Goal: Information Seeking & Learning: Find specific page/section

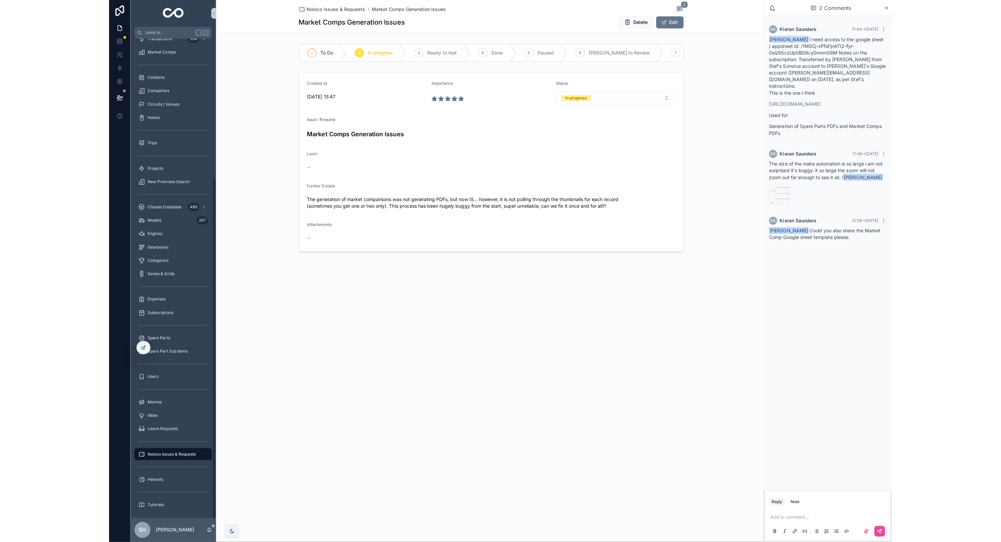
scroll to position [188, 0]
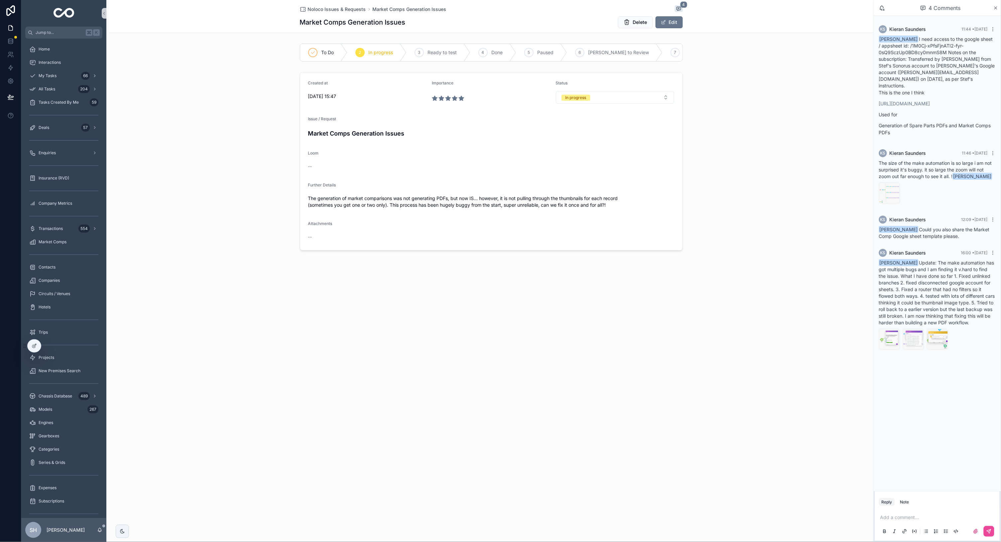
click at [103, 528] on div "SH [PERSON_NAME]" at bounding box center [63, 531] width 85 height 24
click at [99, 534] on div "SH [PERSON_NAME]" at bounding box center [63, 531] width 85 height 24
click at [99, 532] on icon "scrollable content" at bounding box center [99, 532] width 1 height 1
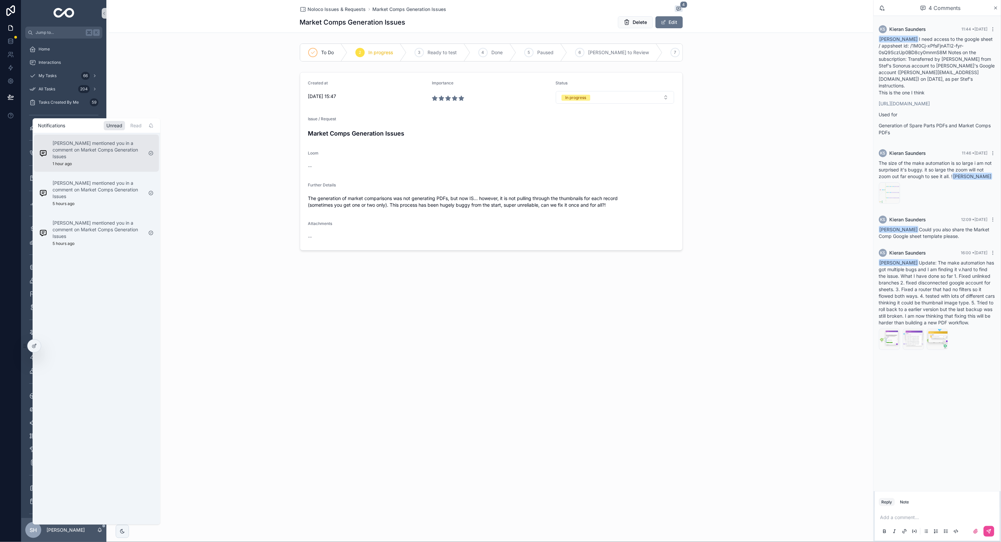
click at [102, 151] on p "[PERSON_NAME] mentioned you in a comment on Market Comps Generation Issues" at bounding box center [98, 150] width 90 height 20
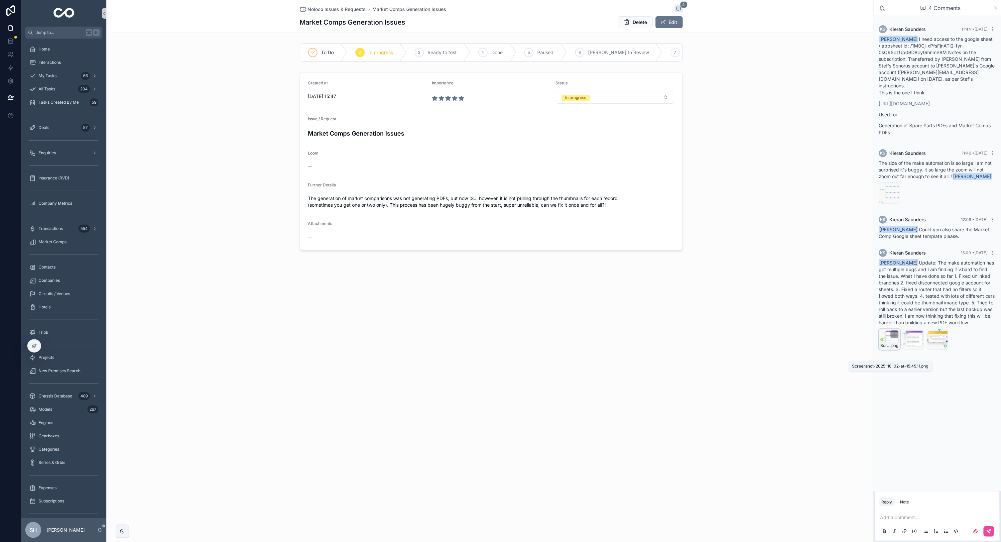
click at [889, 349] on span "Screenshot-2025-10-02-at-15.45.11" at bounding box center [886, 345] width 10 height 5
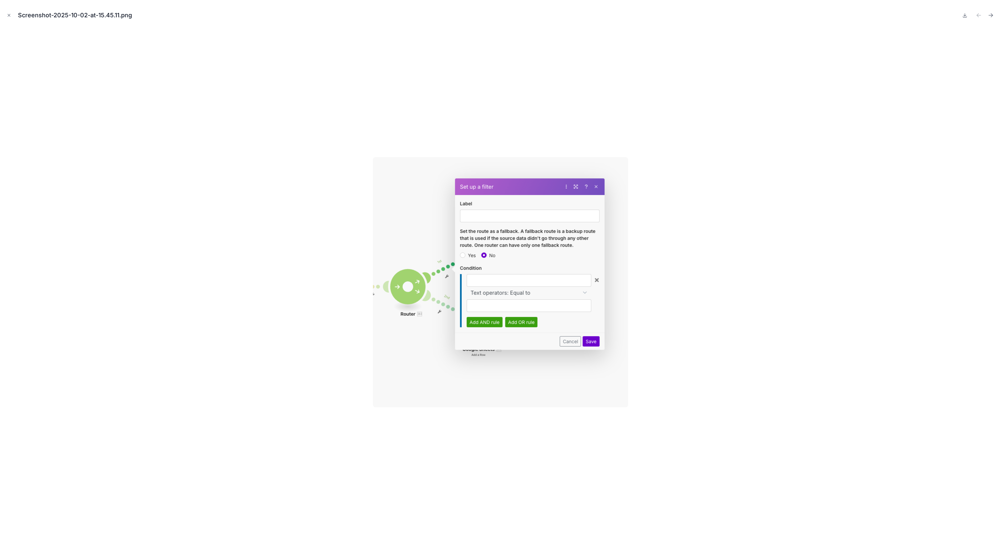
click at [874, 387] on div at bounding box center [500, 282] width 991 height 509
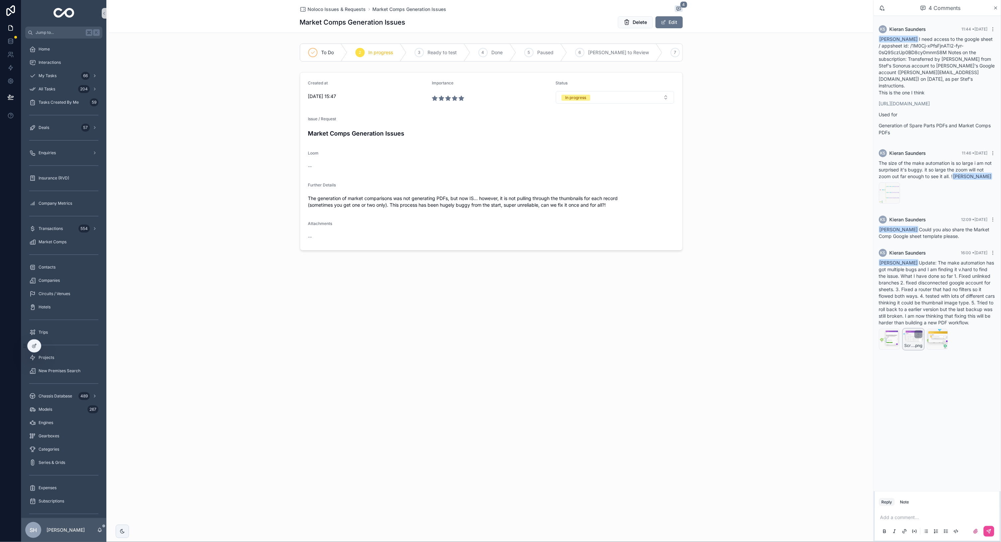
click at [917, 350] on div "Screenshot-2025-10-02-at-15.43.40 .png" at bounding box center [914, 346] width 21 height 8
click at [941, 349] on span ".png" at bounding box center [943, 345] width 8 height 5
click at [56, 53] on div "Home" at bounding box center [63, 49] width 69 height 11
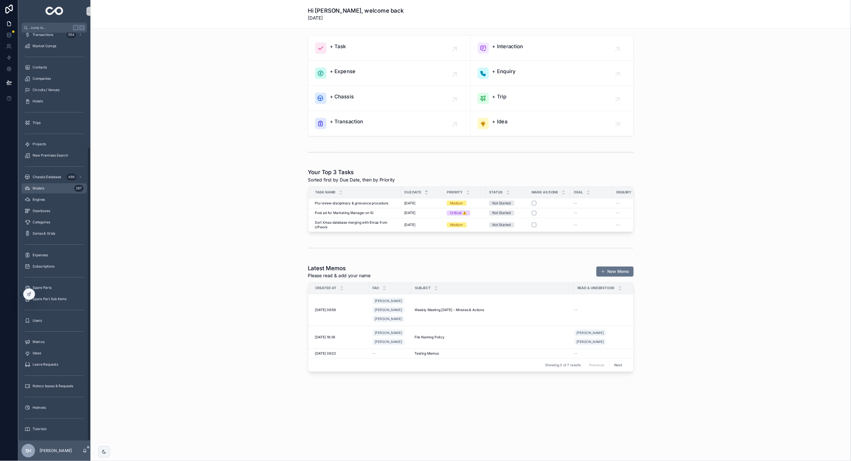
scroll to position [188, 0]
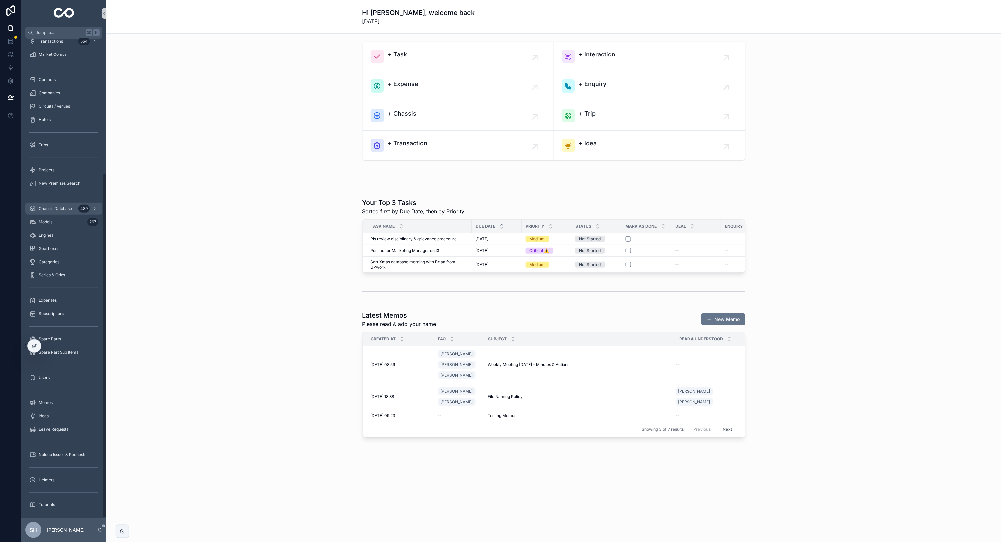
click at [55, 210] on span "Chassis Database" at bounding box center [56, 208] width 34 height 5
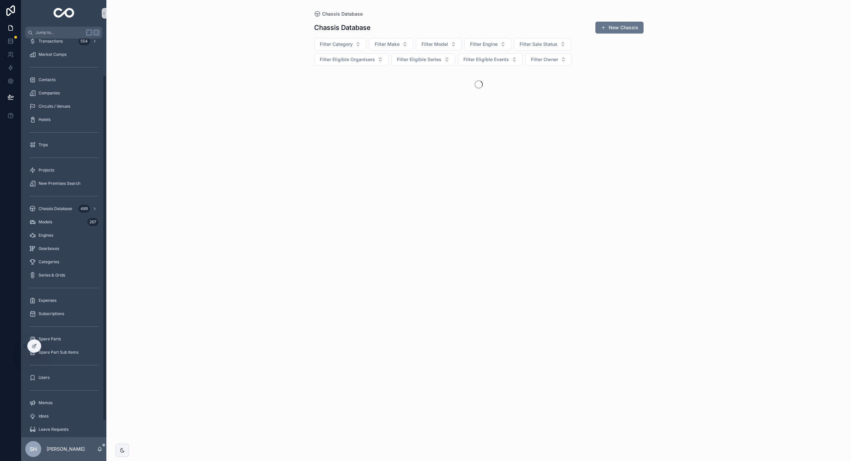
scroll to position [188, 0]
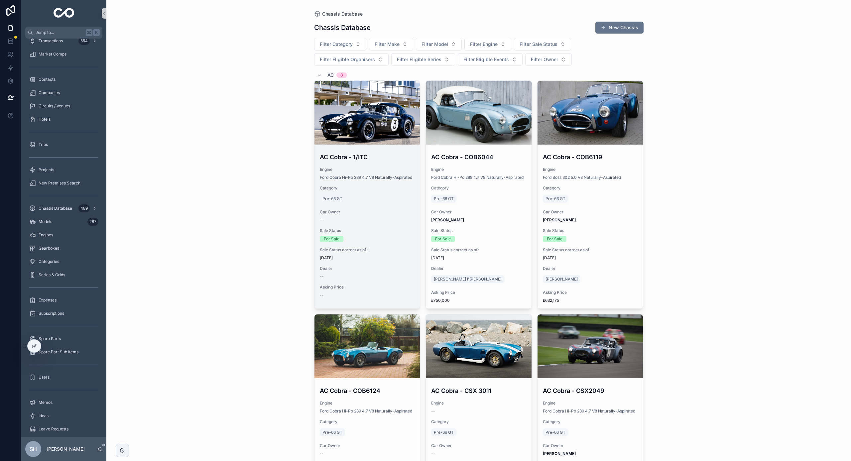
click at [337, 101] on div "scrollable content" at bounding box center [368, 113] width 106 height 64
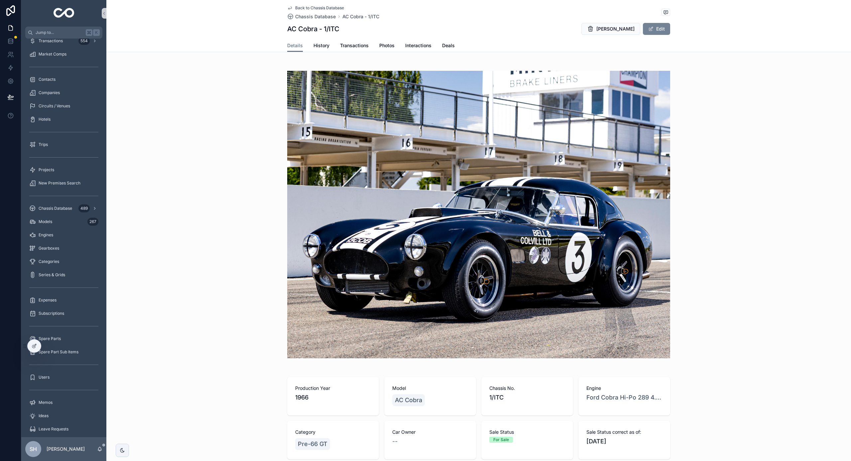
click at [658, 33] on button "Edit" at bounding box center [656, 29] width 27 height 12
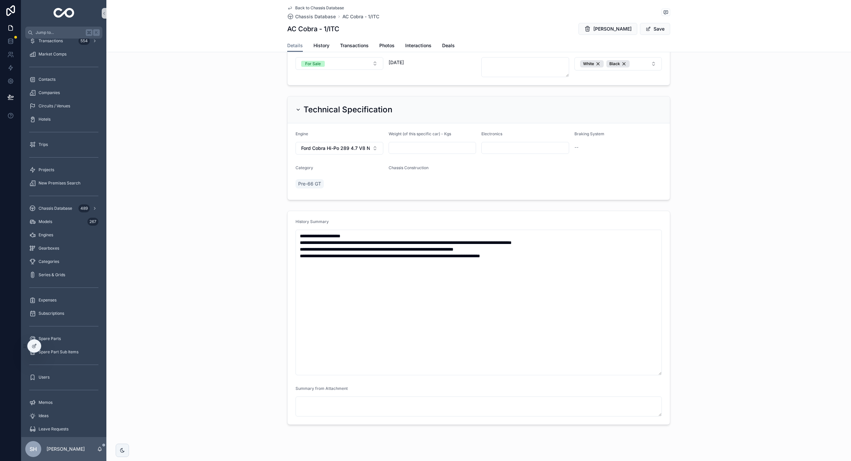
scroll to position [883, 0]
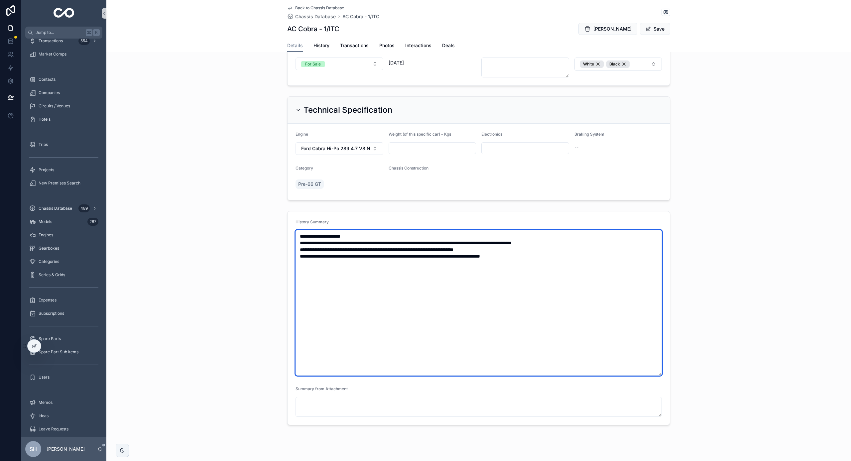
click at [554, 247] on textarea "**********" at bounding box center [479, 303] width 367 height 146
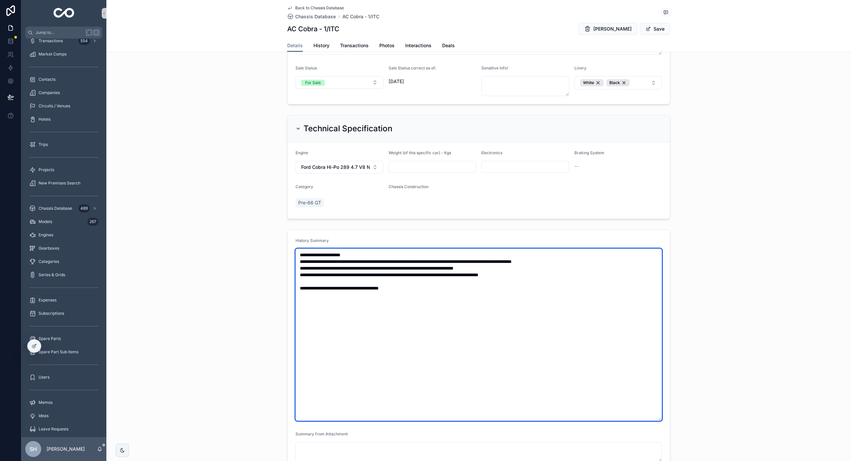
drag, startPoint x: 385, startPoint y: 297, endPoint x: 284, endPoint y: 277, distance: 103.3
click at [284, 277] on div "**********" at bounding box center [478, 350] width 745 height 246
type textarea "**********"
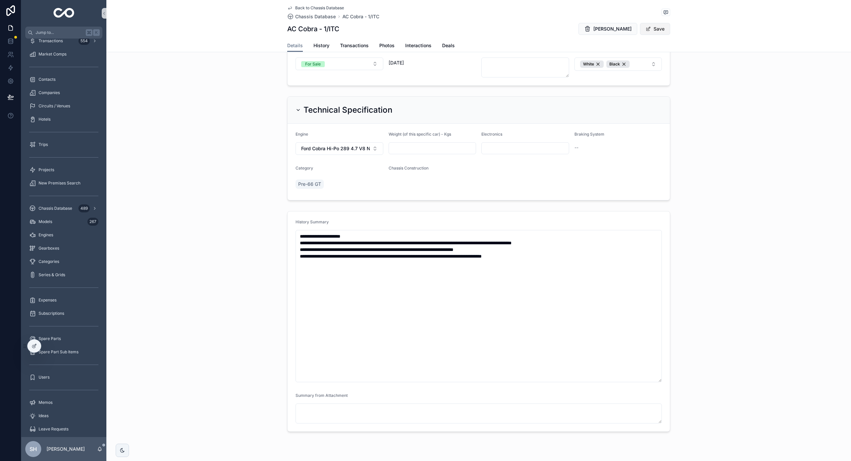
click at [656, 25] on button "Save" at bounding box center [655, 29] width 30 height 12
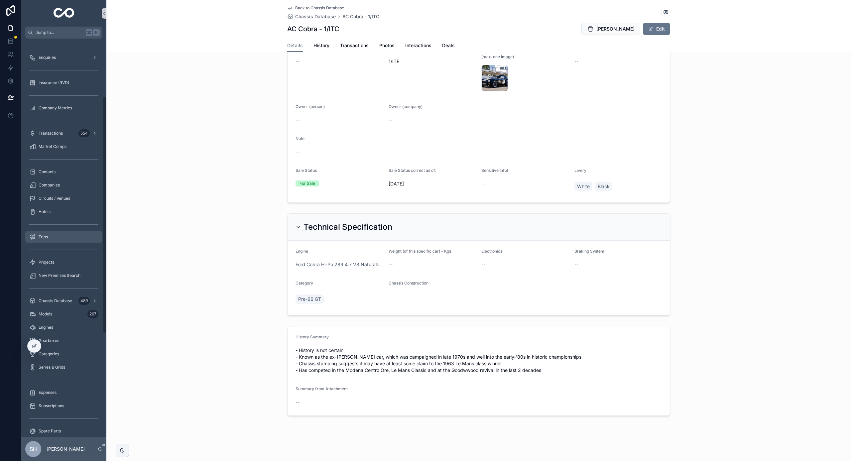
scroll to position [96, 0]
click at [62, 144] on span "Market Comps" at bounding box center [53, 145] width 28 height 5
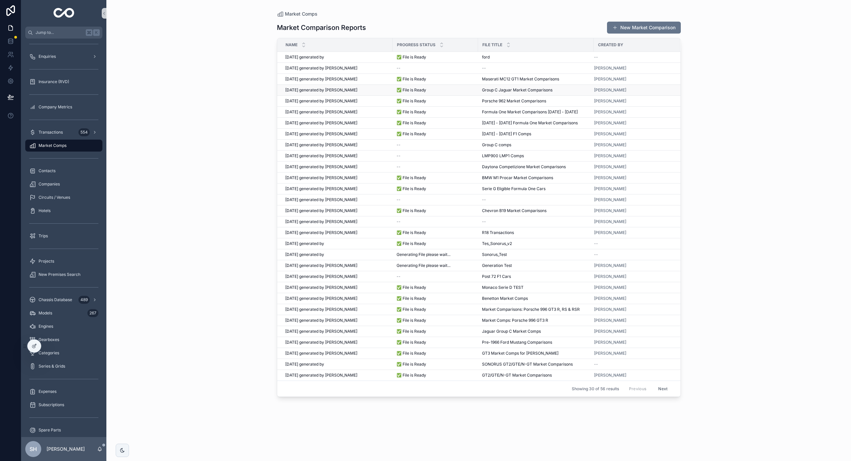
click at [377, 90] on div "[DATE] generated by [PERSON_NAME] [DATE] generated by [PERSON_NAME]" at bounding box center [336, 89] width 103 height 5
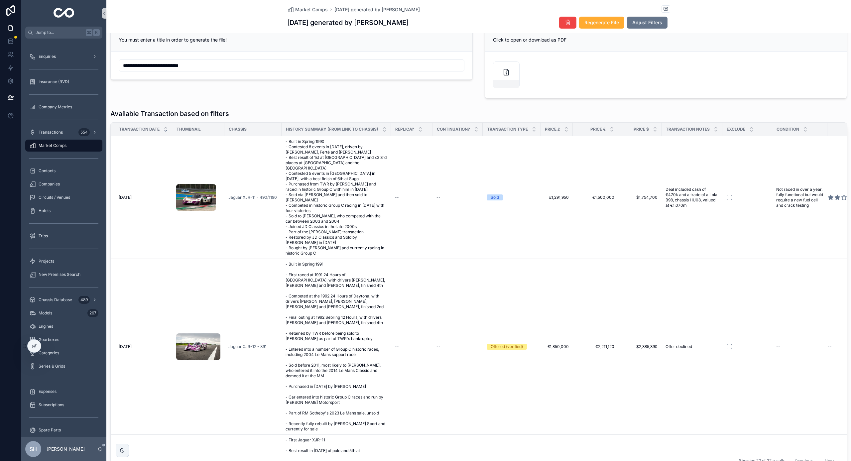
click at [391, 126] on th "Replica?" at bounding box center [412, 130] width 42 height 14
drag, startPoint x: 389, startPoint y: 126, endPoint x: 434, endPoint y: 128, distance: 44.3
click at [434, 128] on tr "Transaction Date Thumbnail Chassis History Summary (from Link to CHASSIS) Repli…" at bounding box center [495, 130] width 768 height 14
drag, startPoint x: 389, startPoint y: 130, endPoint x: 399, endPoint y: 131, distance: 10.4
click at [399, 131] on tr "Transaction Date Thumbnail Chassis History Summary (from Link to CHASSIS) Repli…" at bounding box center [495, 130] width 768 height 14
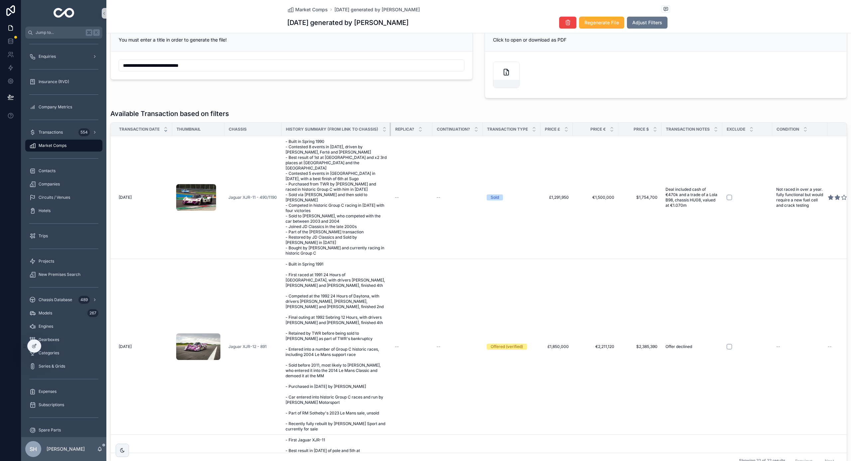
drag, startPoint x: 389, startPoint y: 128, endPoint x: 402, endPoint y: 128, distance: 13.0
click at [402, 128] on tr "Transaction Date Thumbnail Chassis History Summary (from Link to CHASSIS) Repli…" at bounding box center [495, 130] width 768 height 14
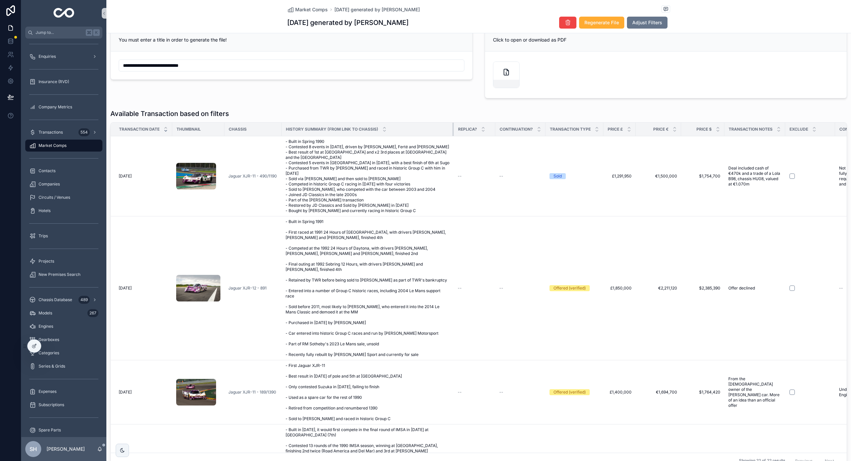
drag, startPoint x: 389, startPoint y: 128, endPoint x: 463, endPoint y: 129, distance: 73.5
click at [463, 129] on tr "Transaction Date Thumbnail Chassis History Summary (from Link to CHASSIS) Repli…" at bounding box center [526, 130] width 831 height 14
drag, startPoint x: 172, startPoint y: 133, endPoint x: 157, endPoint y: 136, distance: 14.8
click at [157, 136] on th "Transaction Date" at bounding box center [142, 130] width 62 height 14
drag, startPoint x: 172, startPoint y: 128, endPoint x: 148, endPoint y: 136, distance: 24.8
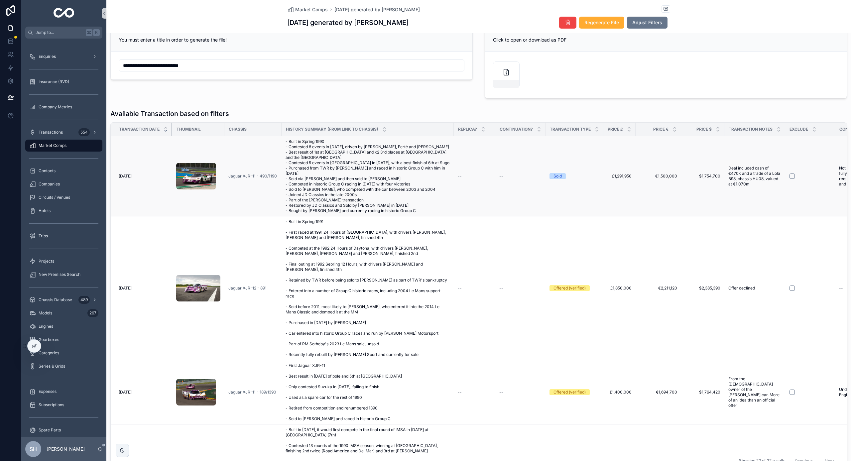
drag, startPoint x: 546, startPoint y: 130, endPoint x: 522, endPoint y: 133, distance: 24.5
click at [522, 133] on th "Continuation?" at bounding box center [521, 130] width 50 height 14
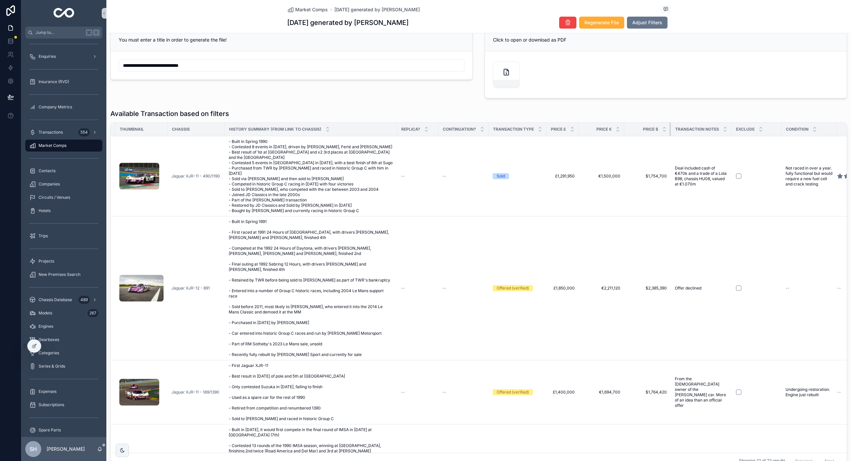
drag, startPoint x: 668, startPoint y: 130, endPoint x: 671, endPoint y: 133, distance: 4.5
click at [671, 133] on div "scrollable content" at bounding box center [671, 129] width 3 height 13
drag, startPoint x: 732, startPoint y: 130, endPoint x: 742, endPoint y: 132, distance: 10.1
click at [743, 132] on tr "Transaction Date Thumbnail Chassis History Summary (from Link to CHASSIS) Repli…" at bounding box center [471, 130] width 834 height 14
drag, startPoint x: 732, startPoint y: 128, endPoint x: 752, endPoint y: 130, distance: 20.1
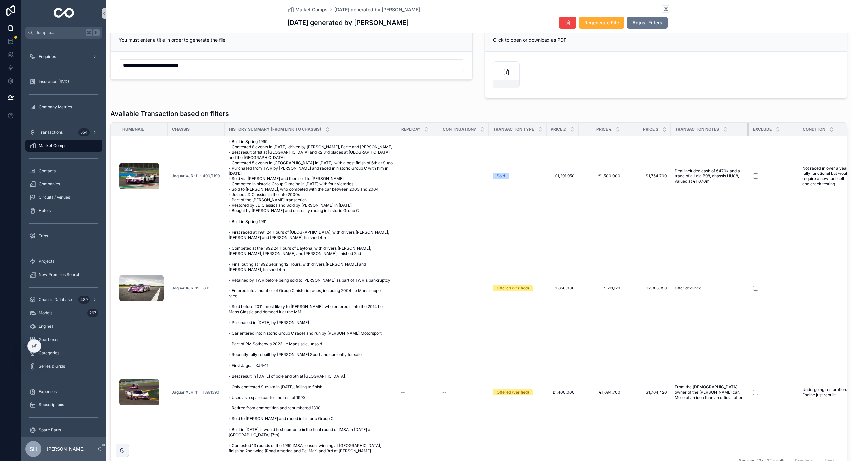
click at [752, 130] on tr "Transaction Date Thumbnail Chassis History Summary (from Link to CHASSIS) Repli…" at bounding box center [479, 130] width 851 height 14
click at [31, 346] on div at bounding box center [34, 346] width 13 height 13
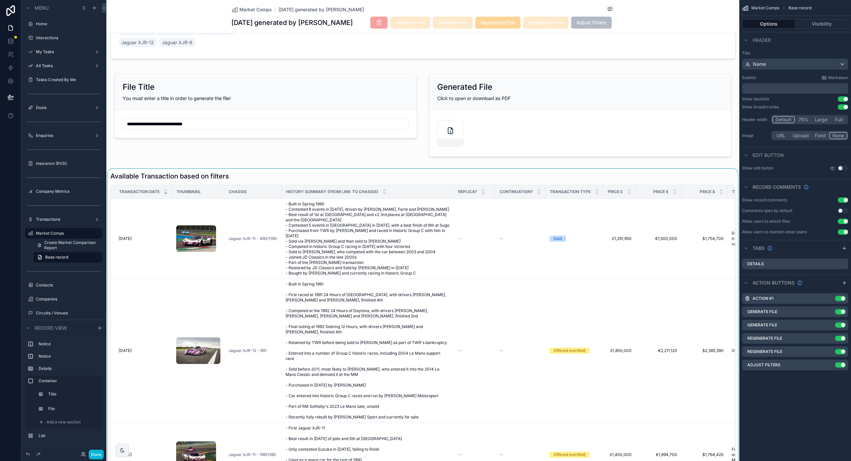
click at [489, 247] on div "scrollable content" at bounding box center [422, 351] width 633 height 365
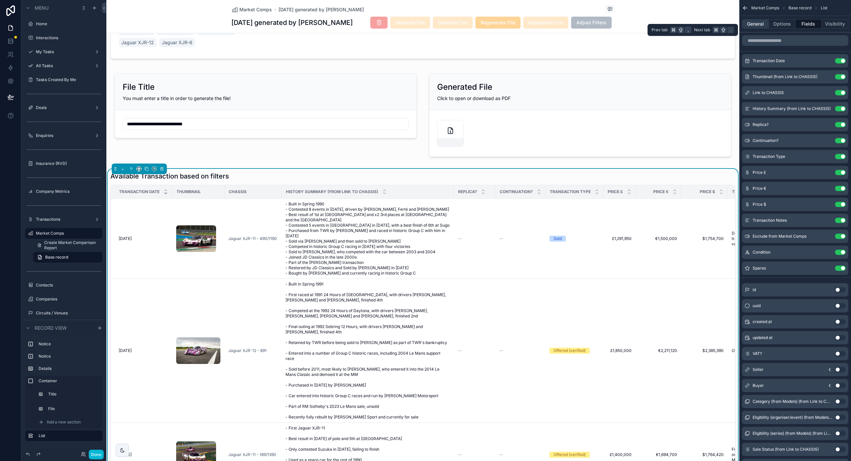
click at [759, 24] on button "General" at bounding box center [755, 23] width 27 height 9
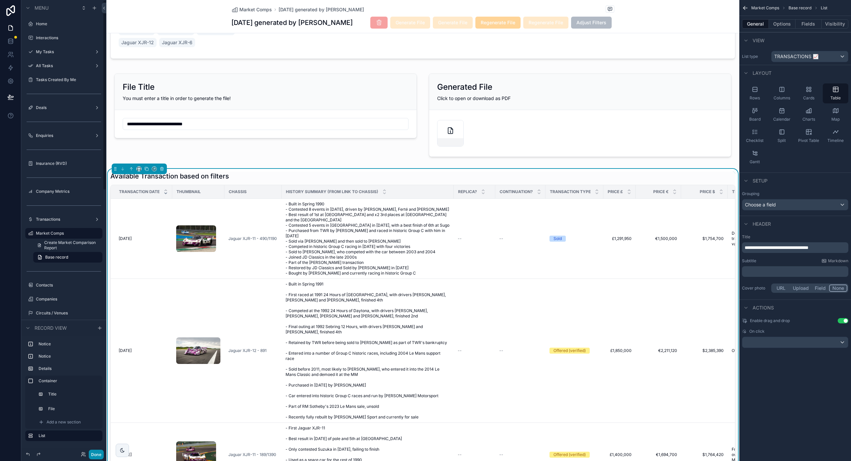
click at [96, 457] on button "Done" at bounding box center [96, 455] width 15 height 10
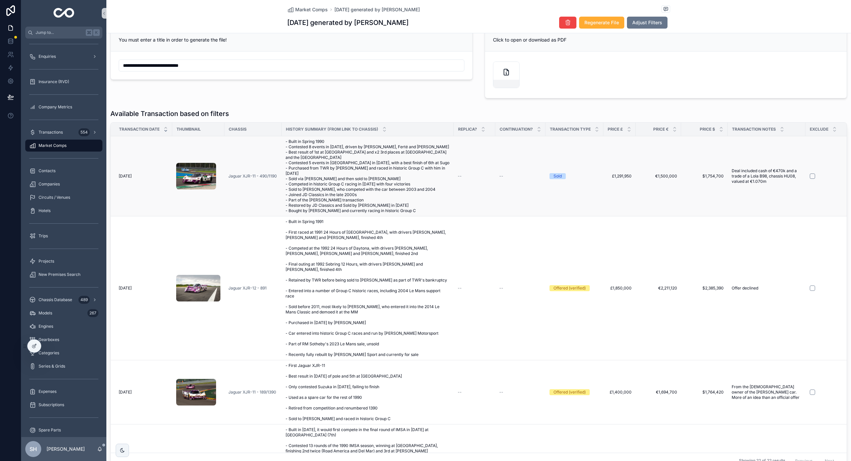
click at [491, 151] on td "--" at bounding box center [475, 176] width 42 height 80
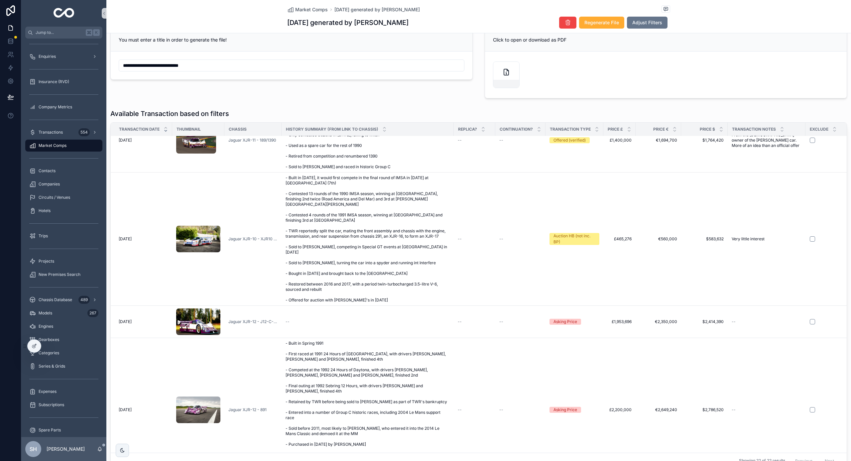
scroll to position [316, 0]
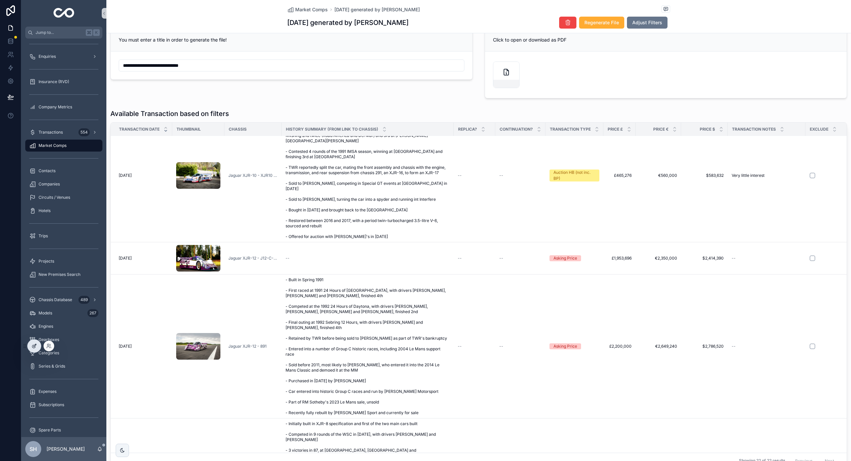
click at [32, 346] on icon at bounding box center [34, 346] width 5 height 5
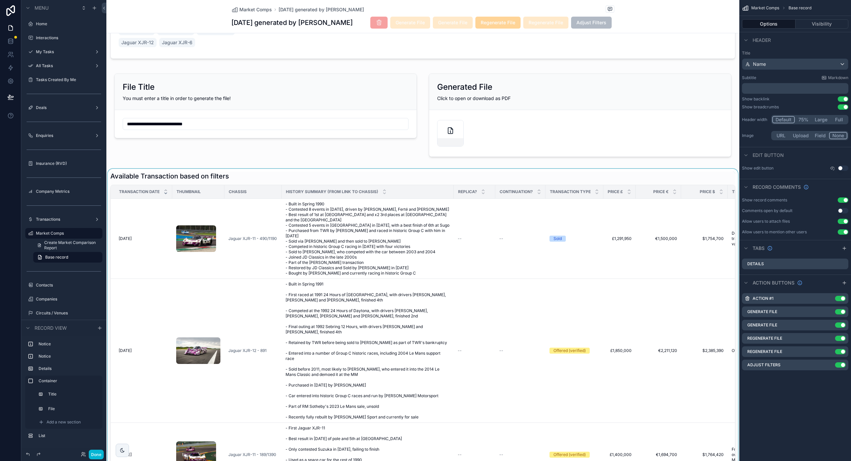
click at [504, 250] on div "scrollable content" at bounding box center [422, 351] width 633 height 365
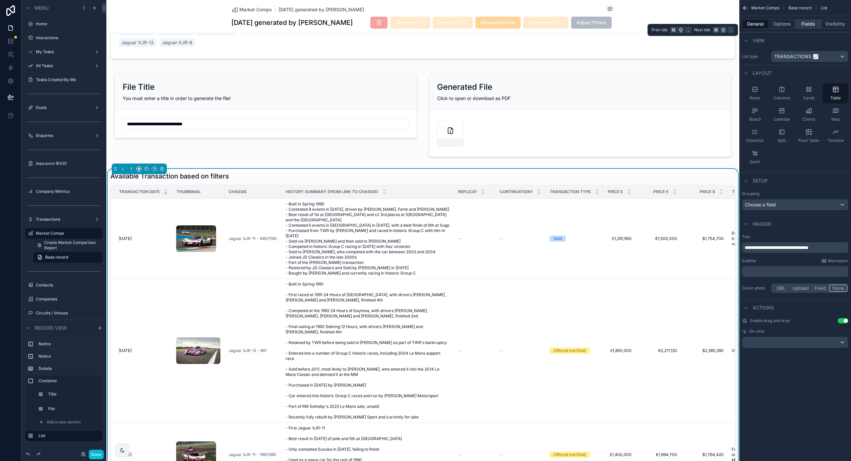
click at [803, 23] on button "Fields" at bounding box center [809, 23] width 27 height 9
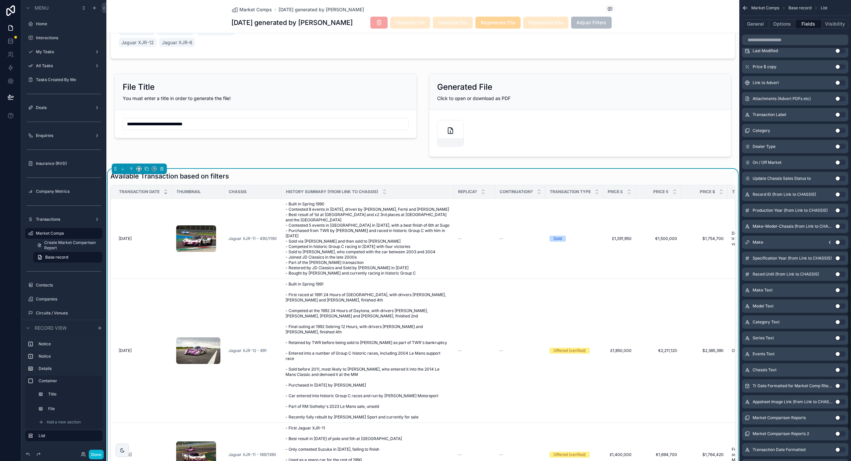
scroll to position [623, 0]
click at [839, 145] on button "Use setting" at bounding box center [841, 146] width 11 height 5
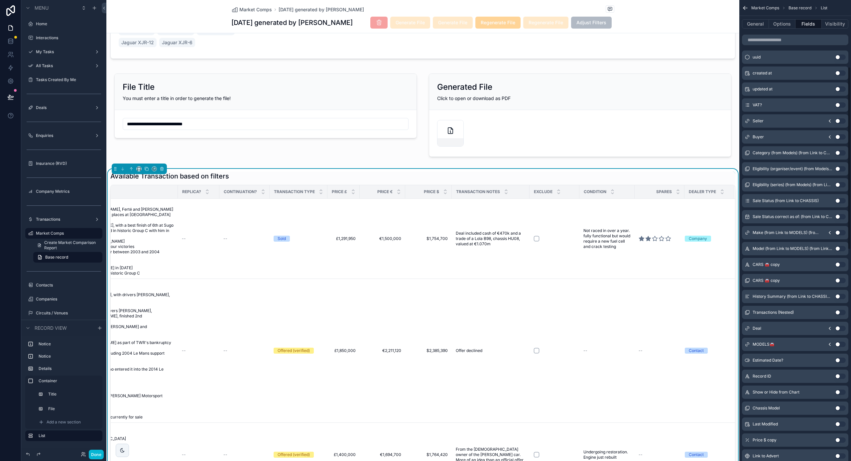
scroll to position [168, 0]
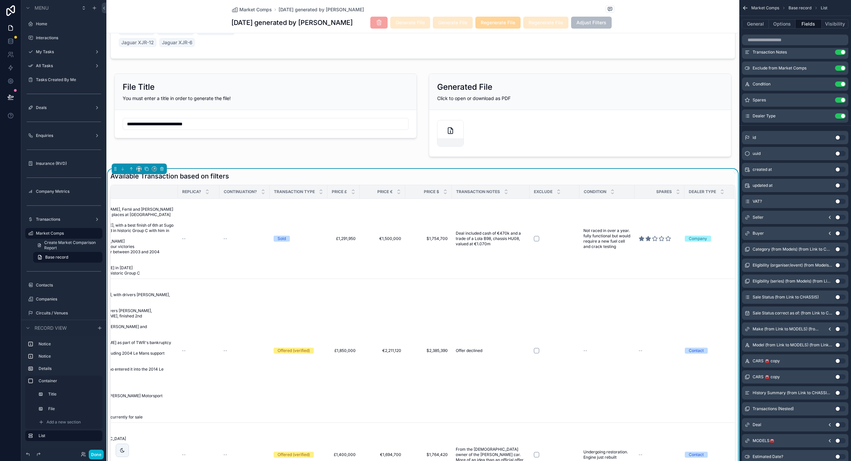
click at [840, 216] on button "Use setting" at bounding box center [841, 217] width 11 height 5
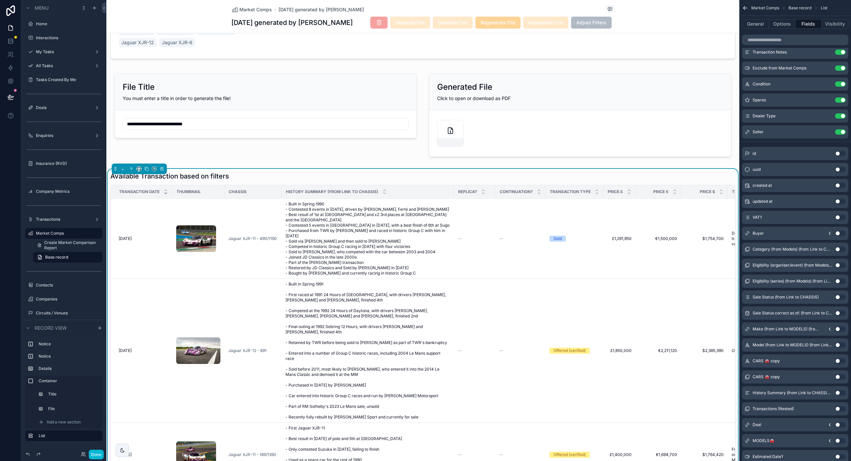
click at [829, 235] on icon "scrollable content" at bounding box center [830, 233] width 5 height 5
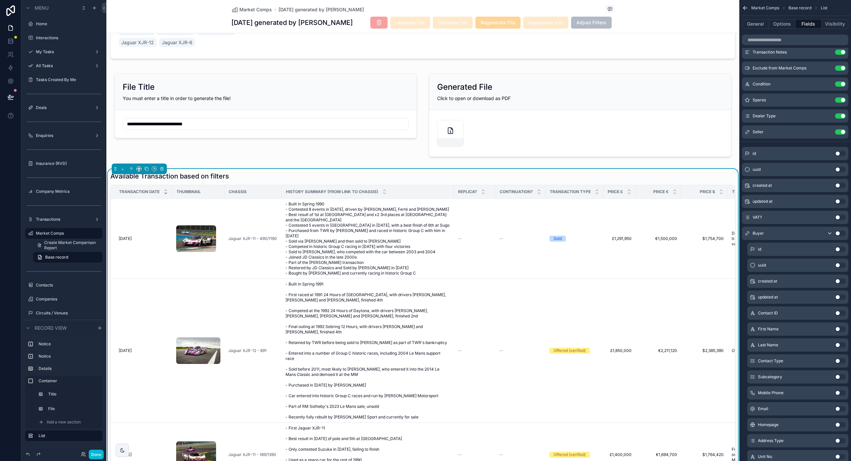
click at [829, 235] on icon "scrollable content" at bounding box center [830, 233] width 5 height 5
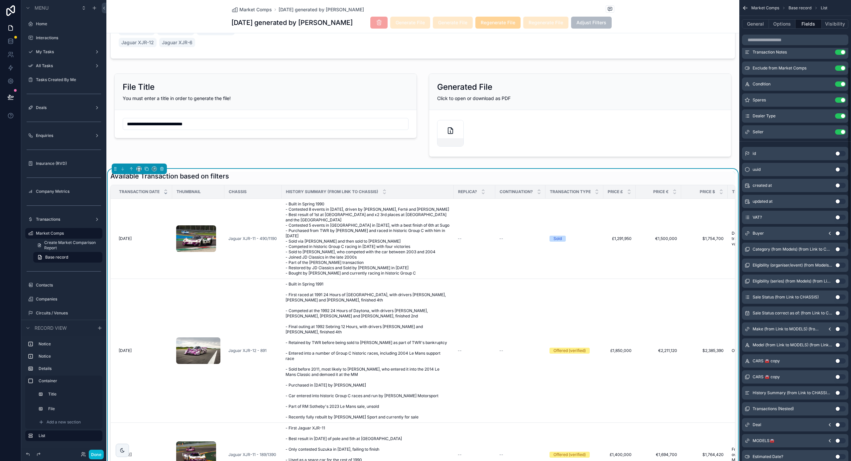
click at [840, 233] on button "Use setting" at bounding box center [841, 233] width 11 height 5
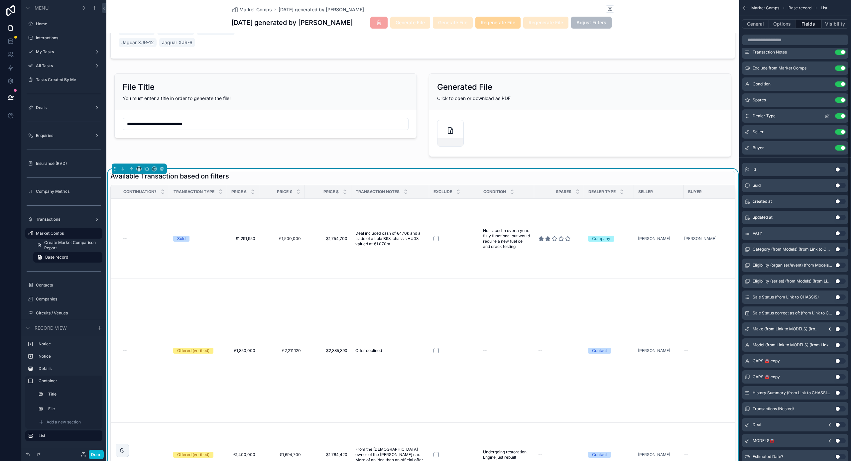
scroll to position [0, 377]
click at [841, 115] on button "Use setting" at bounding box center [841, 115] width 11 height 5
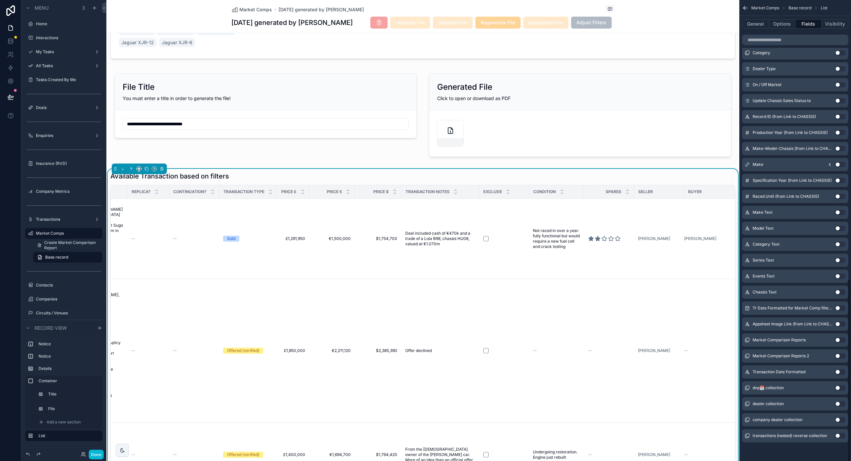
scroll to position [700, 0]
click at [842, 420] on button "Use setting" at bounding box center [841, 419] width 11 height 5
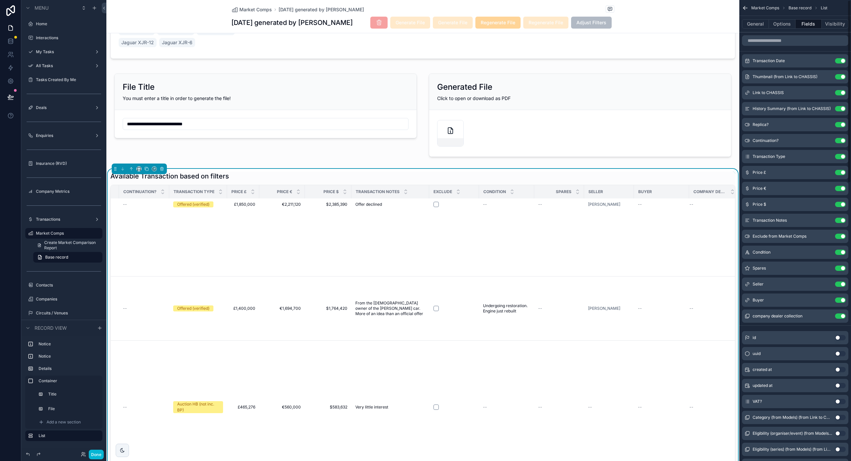
scroll to position [0, 0]
click at [840, 315] on button "Use setting" at bounding box center [841, 316] width 11 height 5
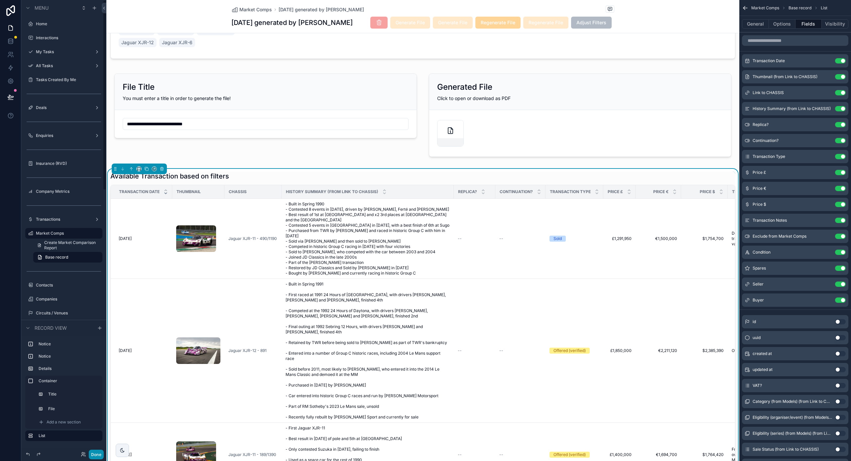
click at [96, 453] on button "Done" at bounding box center [96, 455] width 15 height 10
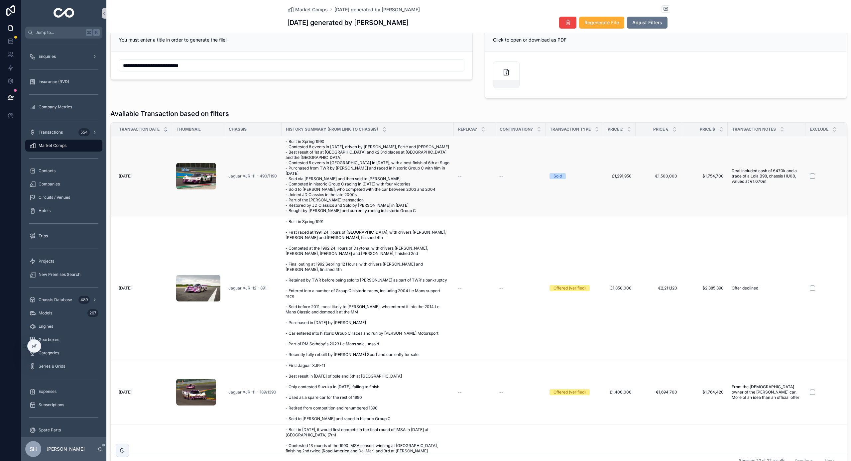
click at [482, 182] on td "--" at bounding box center [475, 176] width 42 height 80
click at [434, 190] on span "- Built in Spring 1990 - Contested 8 events in [DATE], driven by [PERSON_NAME],…" at bounding box center [368, 176] width 164 height 75
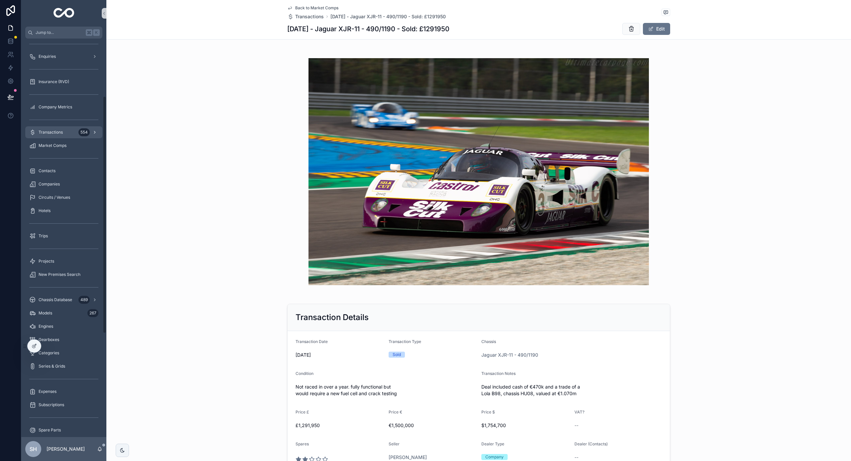
click at [59, 128] on div "Transactions 554" at bounding box center [63, 132] width 69 height 11
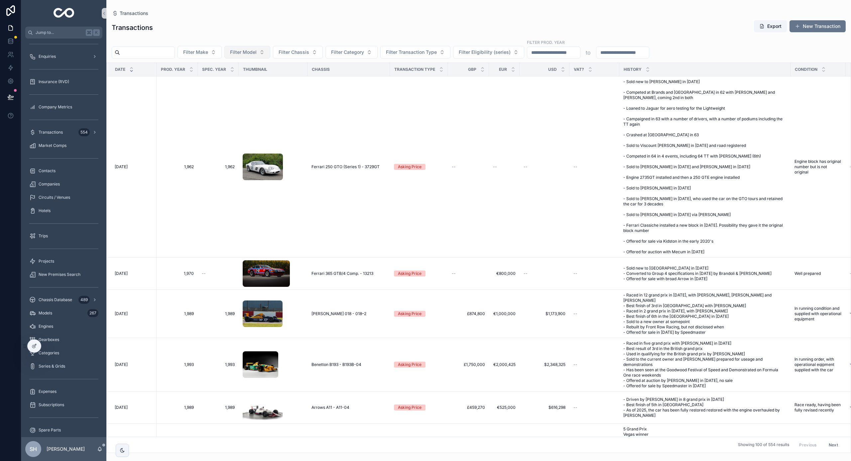
click at [270, 54] on button "Filter Model" at bounding box center [248, 52] width 46 height 13
click at [281, 78] on div "Porsche 962" at bounding box center [271, 79] width 80 height 11
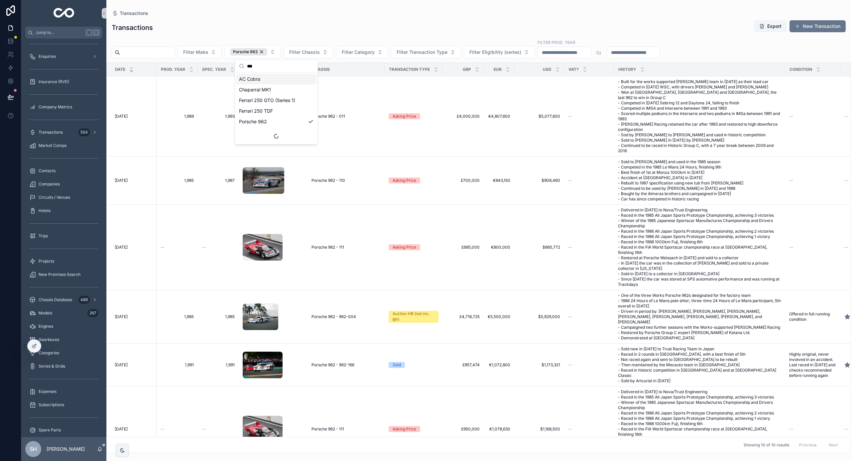
click at [266, 67] on input "***" at bounding box center [280, 66] width 67 height 12
type input "***"
click at [260, 90] on span "Porsche 962 C" at bounding box center [255, 89] width 33 height 7
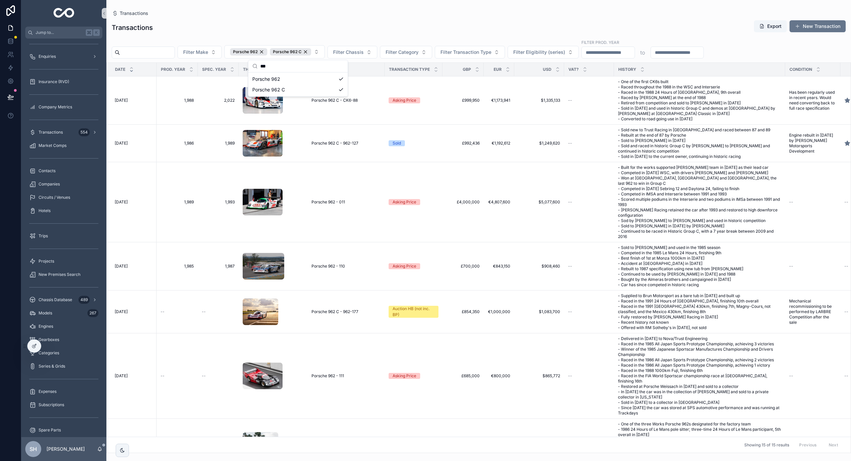
click at [358, 34] on div "Transactions Export New Transaction" at bounding box center [479, 27] width 734 height 15
